Goal: Find contact information

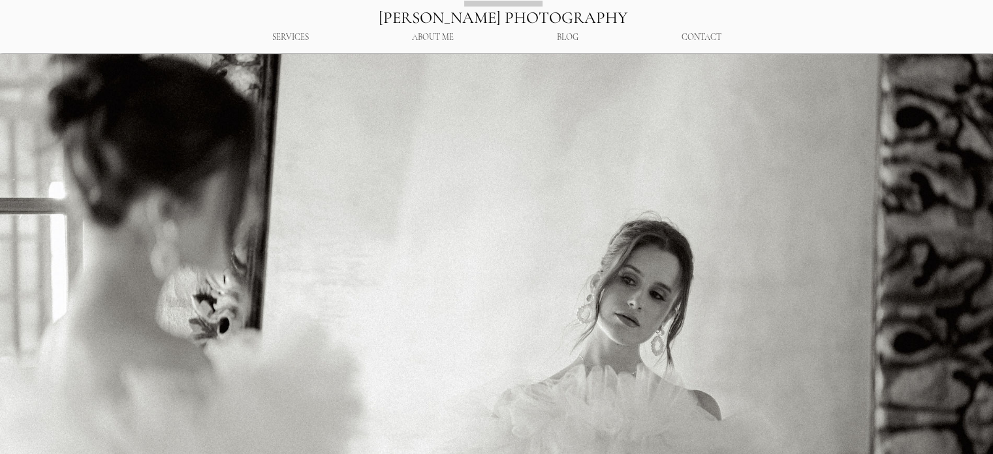
click at [697, 16] on h2 "[PERSON_NAME] PHOTOGRAPHY" at bounding box center [503, 29] width 640 height 46
click at [684, 57] on img "main content" at bounding box center [496, 287] width 993 height 467
click at [685, 46] on p "CONTACT" at bounding box center [701, 37] width 53 height 23
click at [693, 36] on p "CONTACT" at bounding box center [701, 37] width 53 height 23
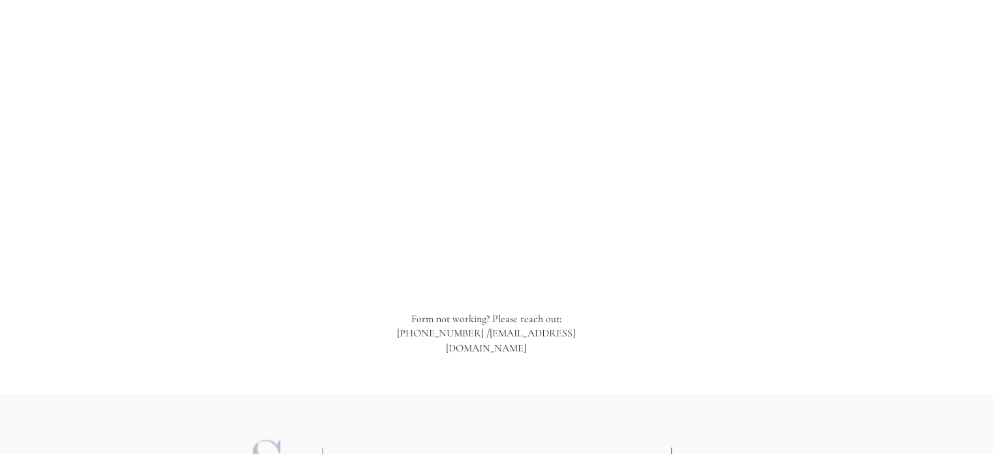
scroll to position [1342, 0]
click at [447, 342] on link "[EMAIL_ADDRESS][DOMAIN_NAME]" at bounding box center [510, 349] width 129 height 27
click at [447, 339] on link "[EMAIL_ADDRESS][DOMAIN_NAME]" at bounding box center [510, 349] width 129 height 27
click at [546, 336] on link "[EMAIL_ADDRESS][DOMAIN_NAME]" at bounding box center [510, 349] width 129 height 27
drag, startPoint x: 633, startPoint y: 338, endPoint x: 497, endPoint y: 347, distance: 136.7
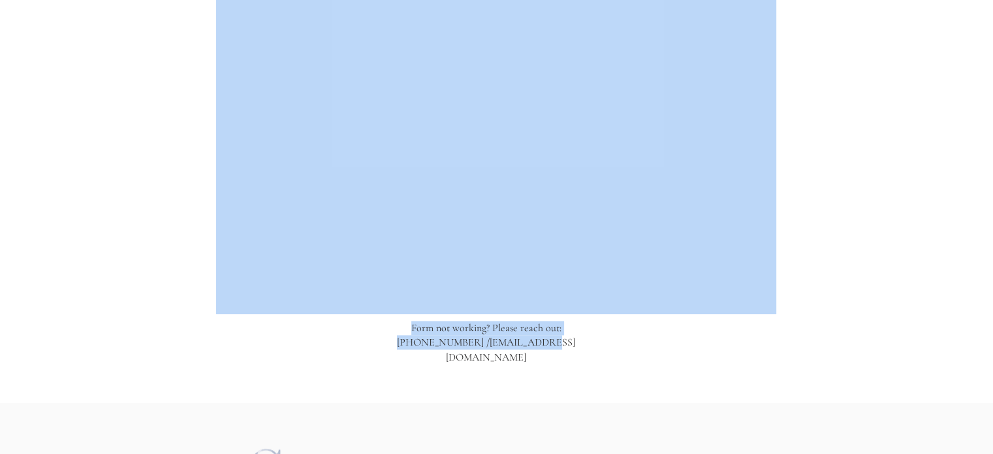
drag, startPoint x: 603, startPoint y: 343, endPoint x: 560, endPoint y: 340, distance: 43.9
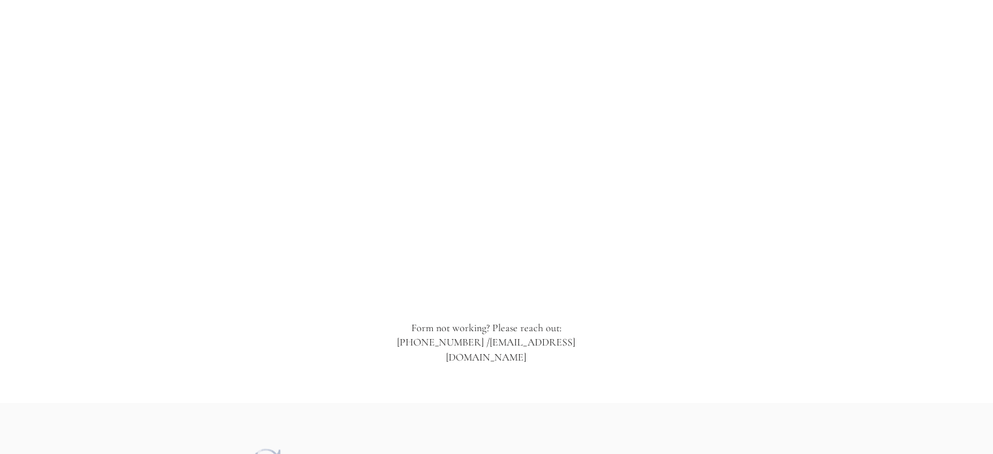
drag, startPoint x: 593, startPoint y: 336, endPoint x: 544, endPoint y: 348, distance: 50.4
drag, startPoint x: 399, startPoint y: 341, endPoint x: 586, endPoint y: 341, distance: 186.7
click at [575, 341] on span "[PHONE_NUMBER] / [EMAIL_ADDRESS][DOMAIN_NAME]" at bounding box center [486, 349] width 178 height 27
copy span "-579-5926 / [EMAIL_ADDRESS][DOMAIN_NAME]"
